Goal: Task Accomplishment & Management: Manage account settings

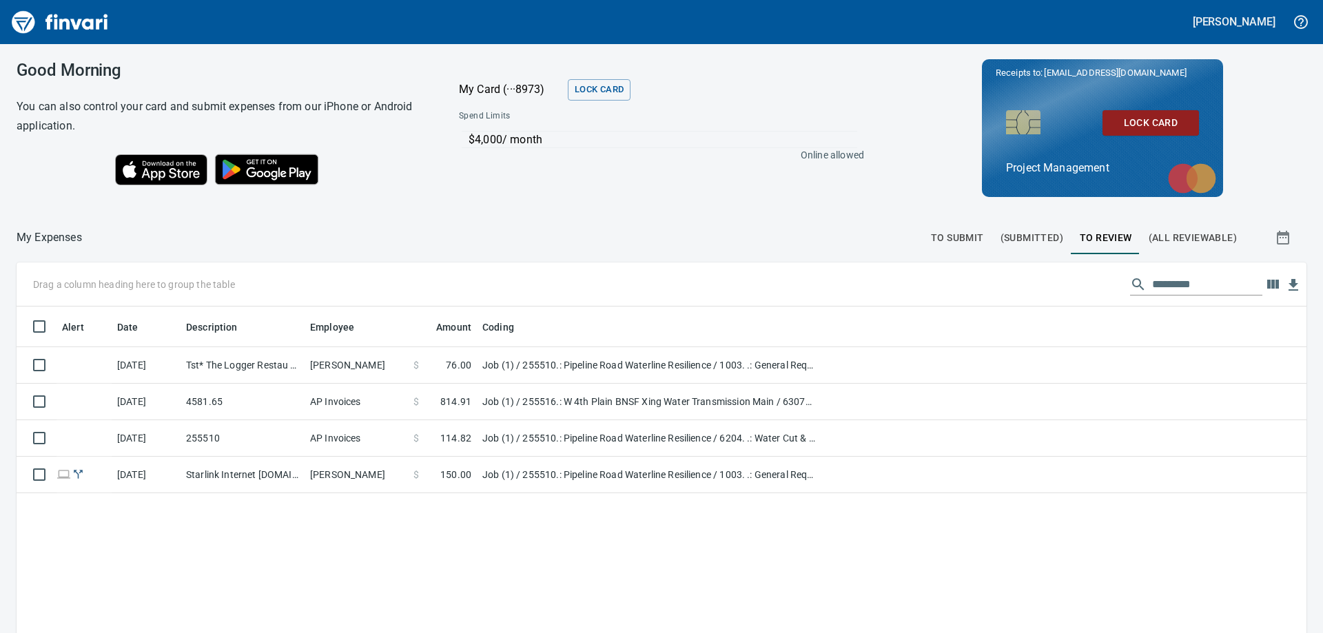
scroll to position [471, 1270]
click at [256, 364] on td "Tst* The Logger Restau Astoria OR" at bounding box center [243, 365] width 124 height 37
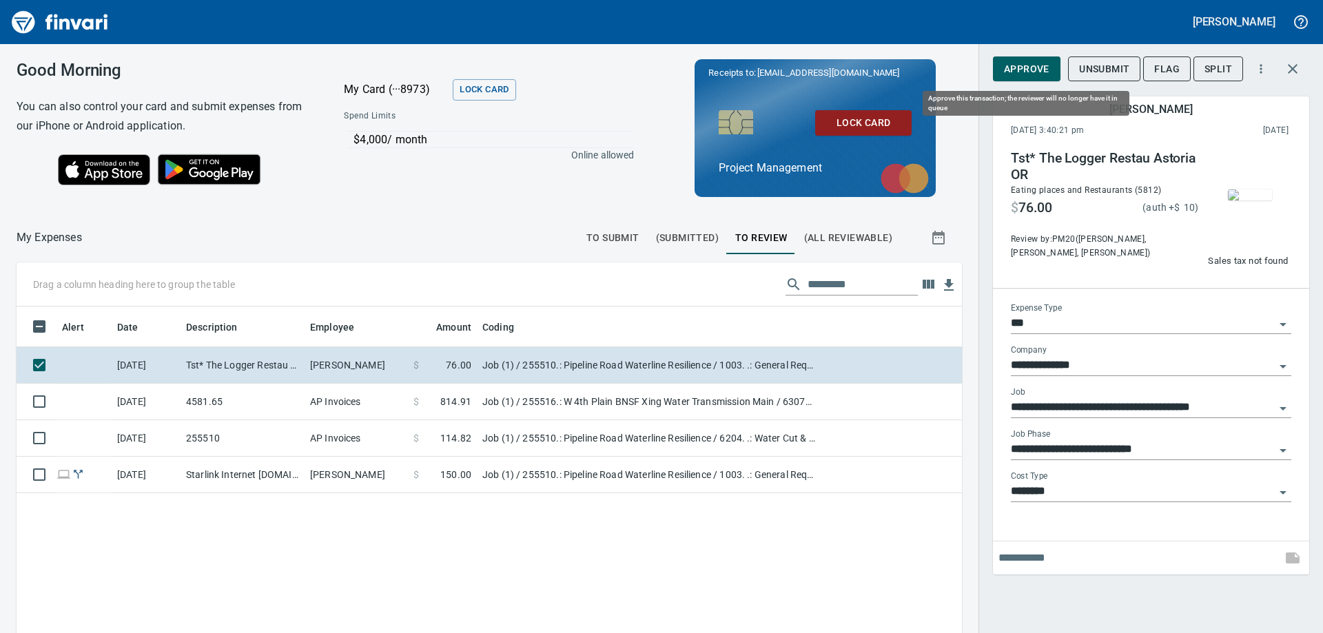
scroll to position [471, 925]
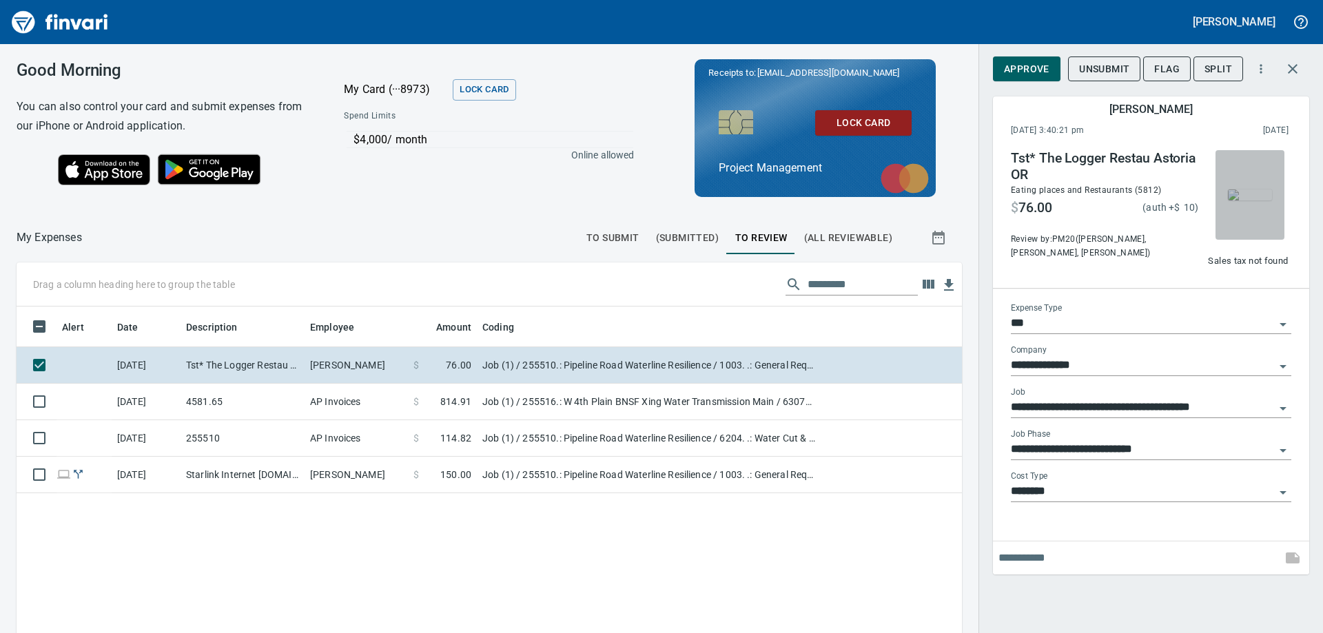
click at [1261, 201] on img "button" at bounding box center [1250, 195] width 44 height 11
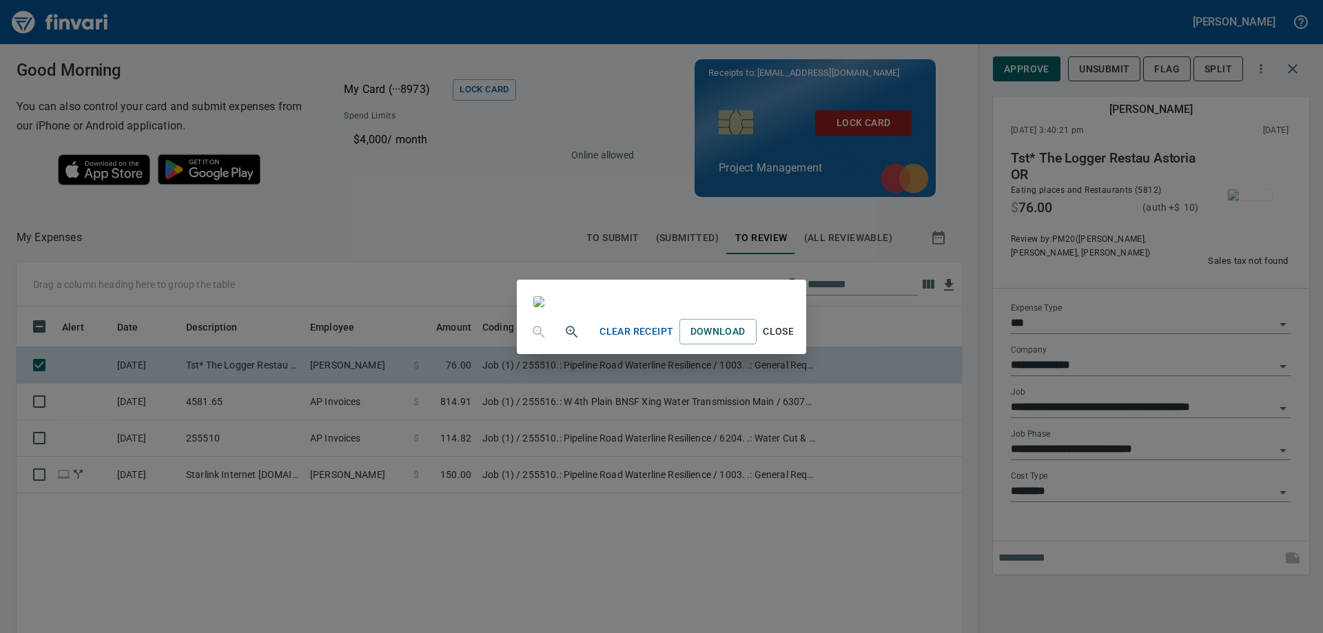
scroll to position [0, 0]
click at [1114, 261] on div "Clear Receipt Download Close" at bounding box center [661, 316] width 1323 height 633
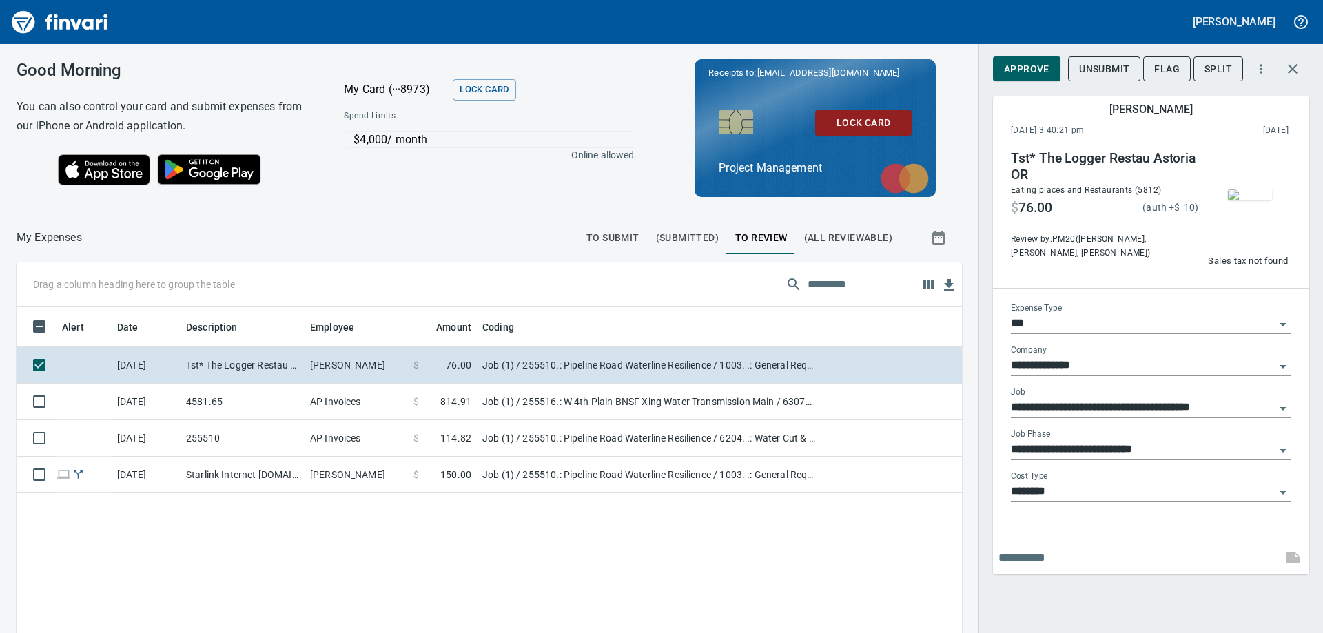
click at [1168, 564] on input "text" at bounding box center [1138, 558] width 278 height 22
click at [1128, 556] on input "**********" at bounding box center [1138, 558] width 278 height 22
type input "**********"
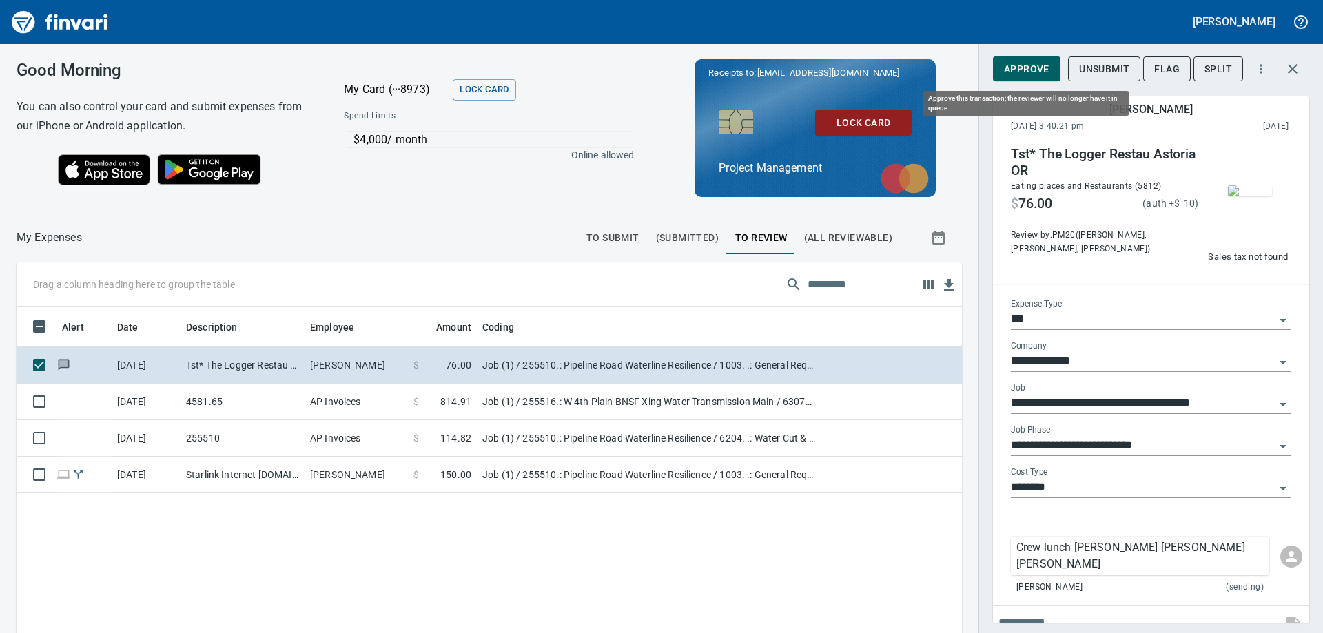
scroll to position [471, 925]
click at [1283, 234] on div "Tst* The Logger Restau Astoria OR Eating places and Restaurants (5812) $ 76.00 …" at bounding box center [1151, 210] width 303 height 150
click at [1252, 196] on img "button" at bounding box center [1250, 190] width 44 height 11
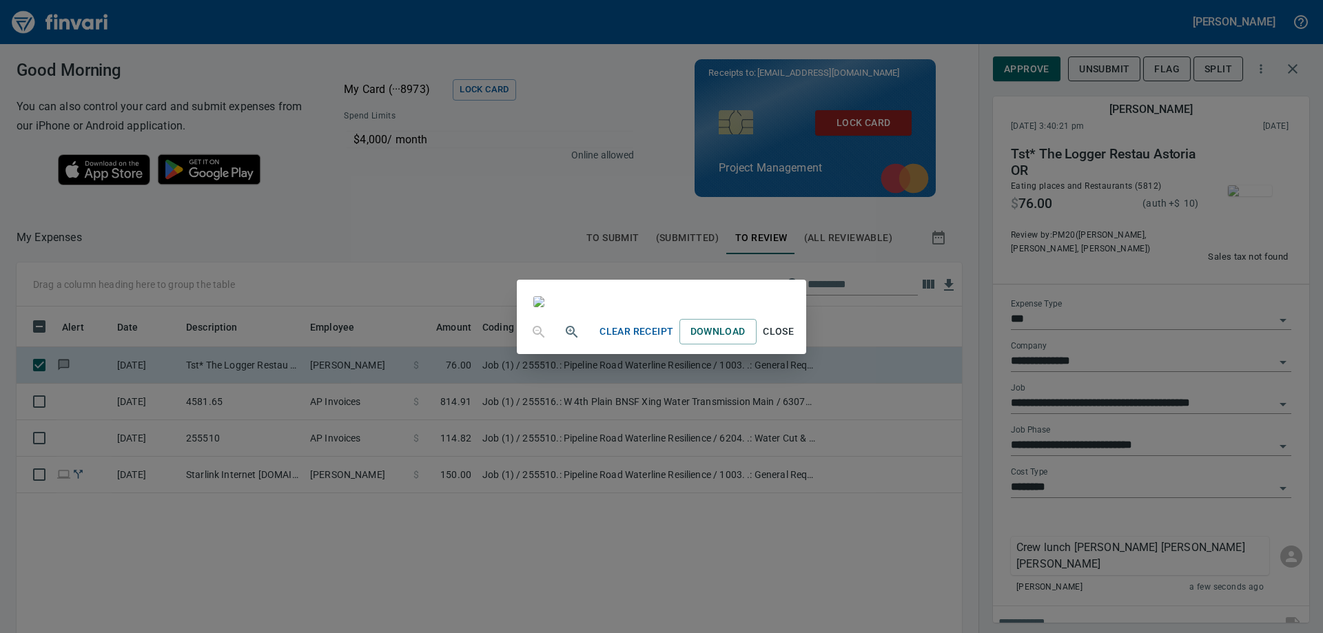
click at [1101, 230] on div "Clear Receipt Download Close" at bounding box center [661, 316] width 1323 height 633
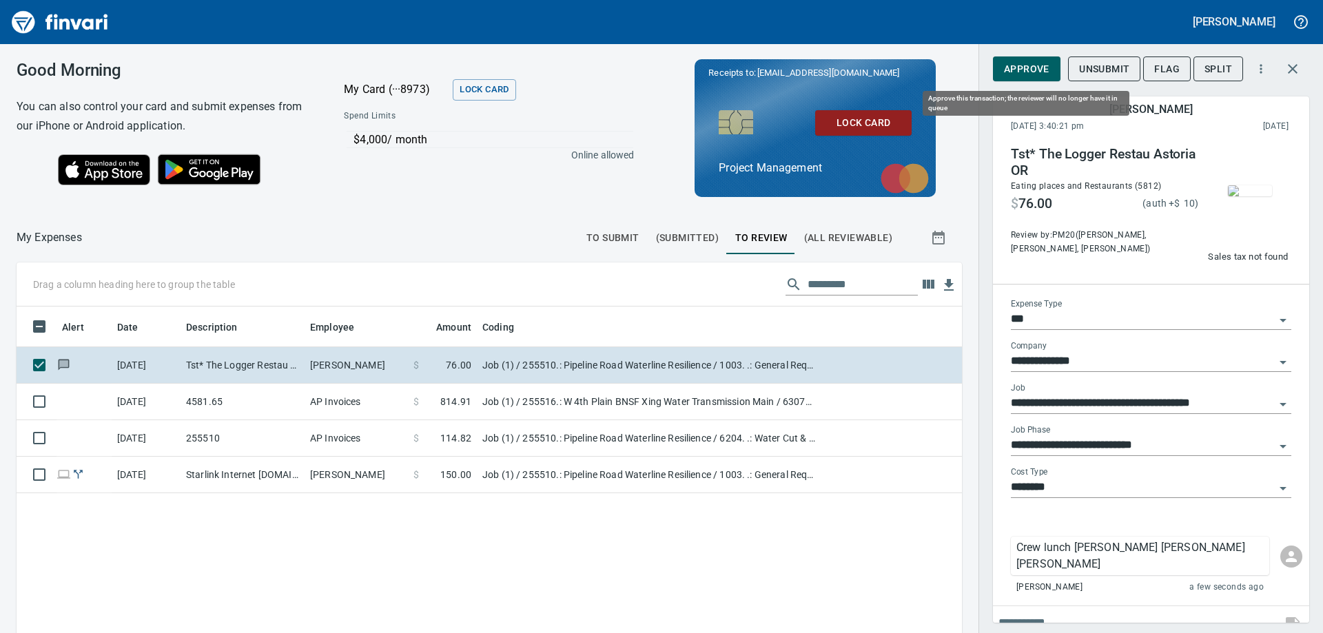
click at [1023, 69] on span "Approve" at bounding box center [1026, 69] width 45 height 17
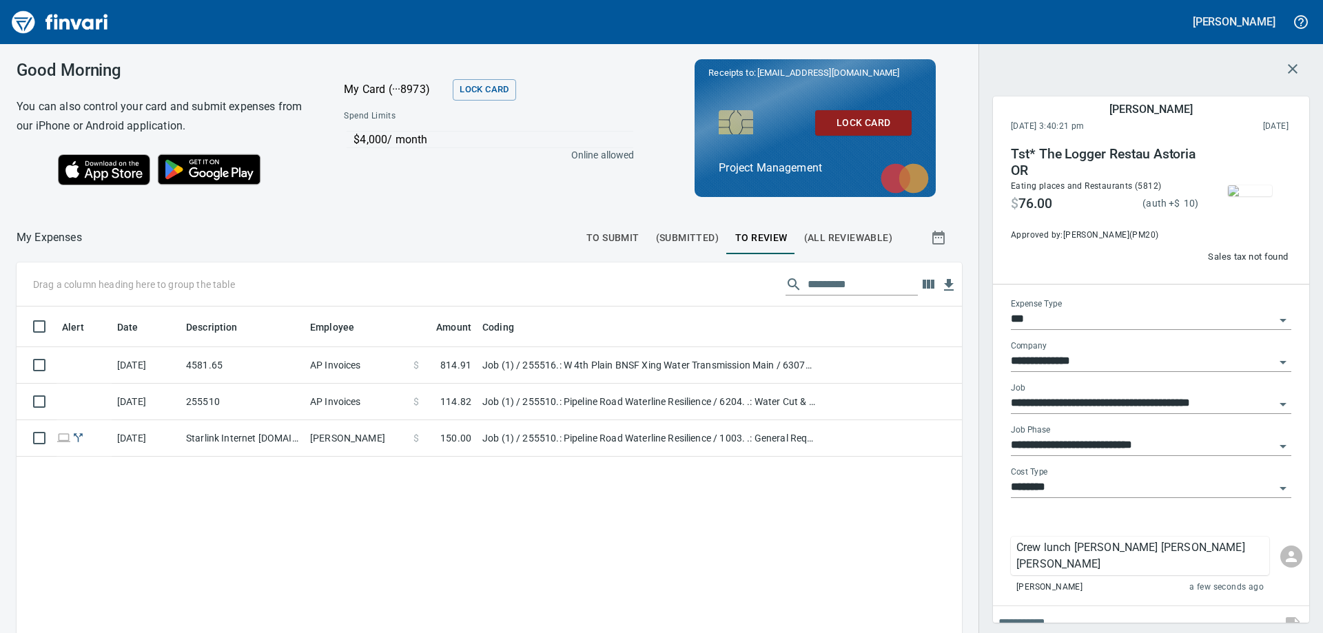
click at [685, 365] on td "Job (1) / 255516.: W 4th Plain BNSF Xing Water Transmission Main / 63071. .: Hy…" at bounding box center [649, 365] width 345 height 37
